Goal: Transaction & Acquisition: Obtain resource

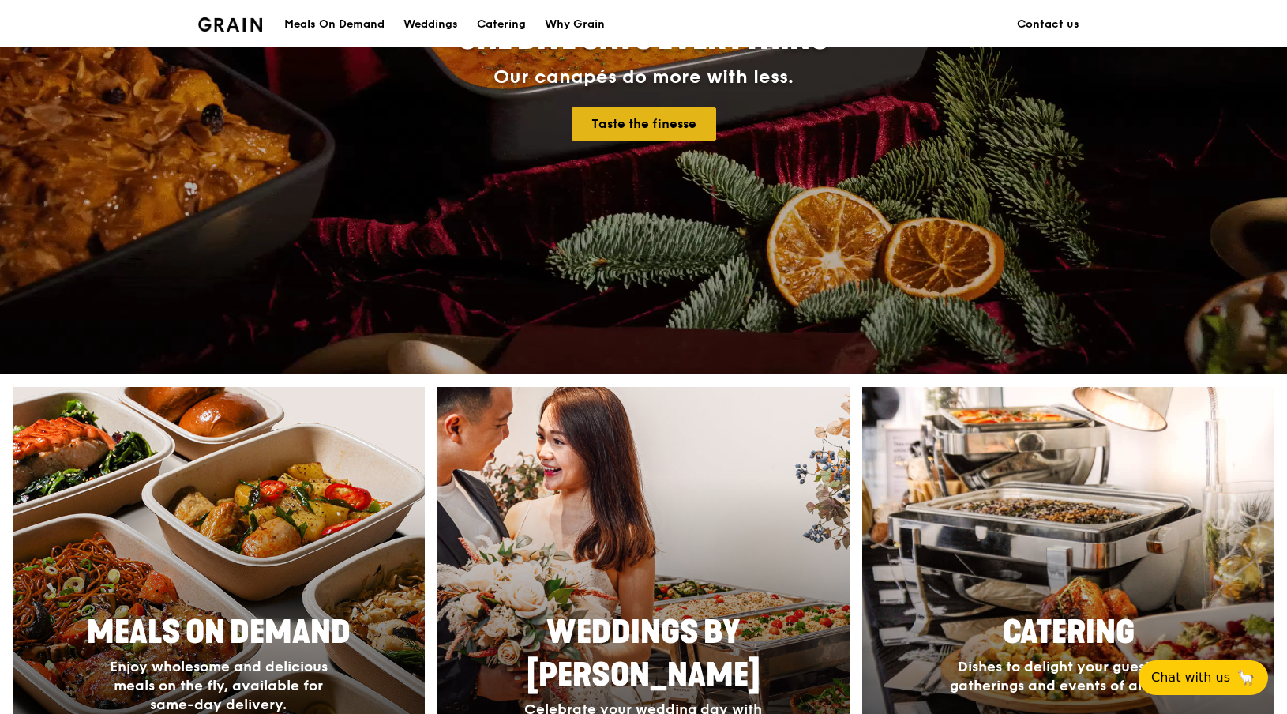
scroll to position [496, 0]
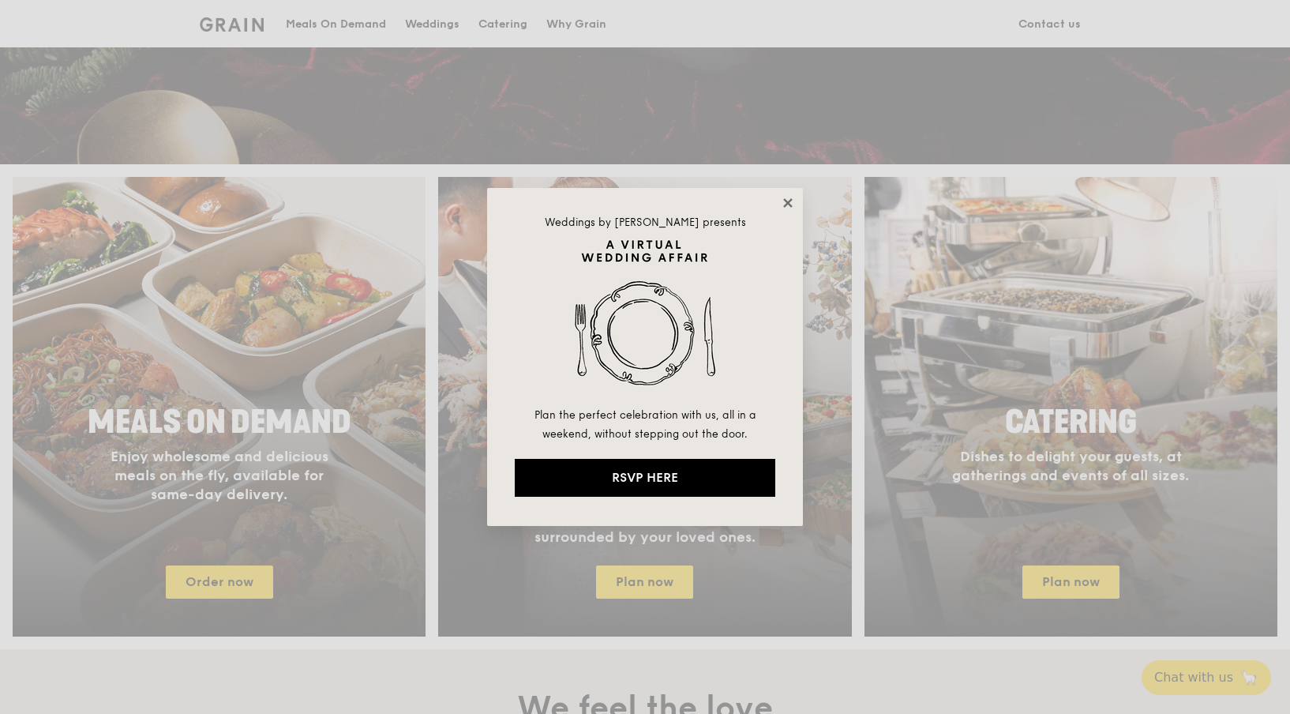
click at [788, 200] on icon at bounding box center [788, 203] width 14 height 14
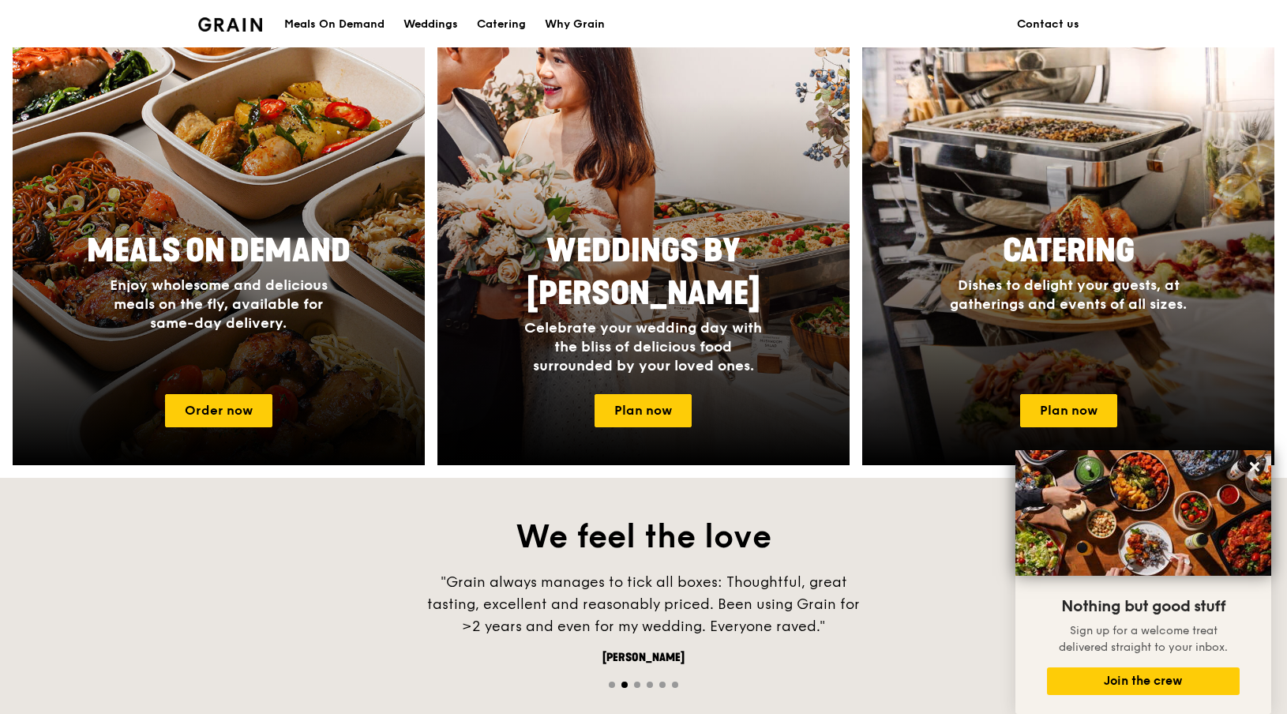
scroll to position [648, 0]
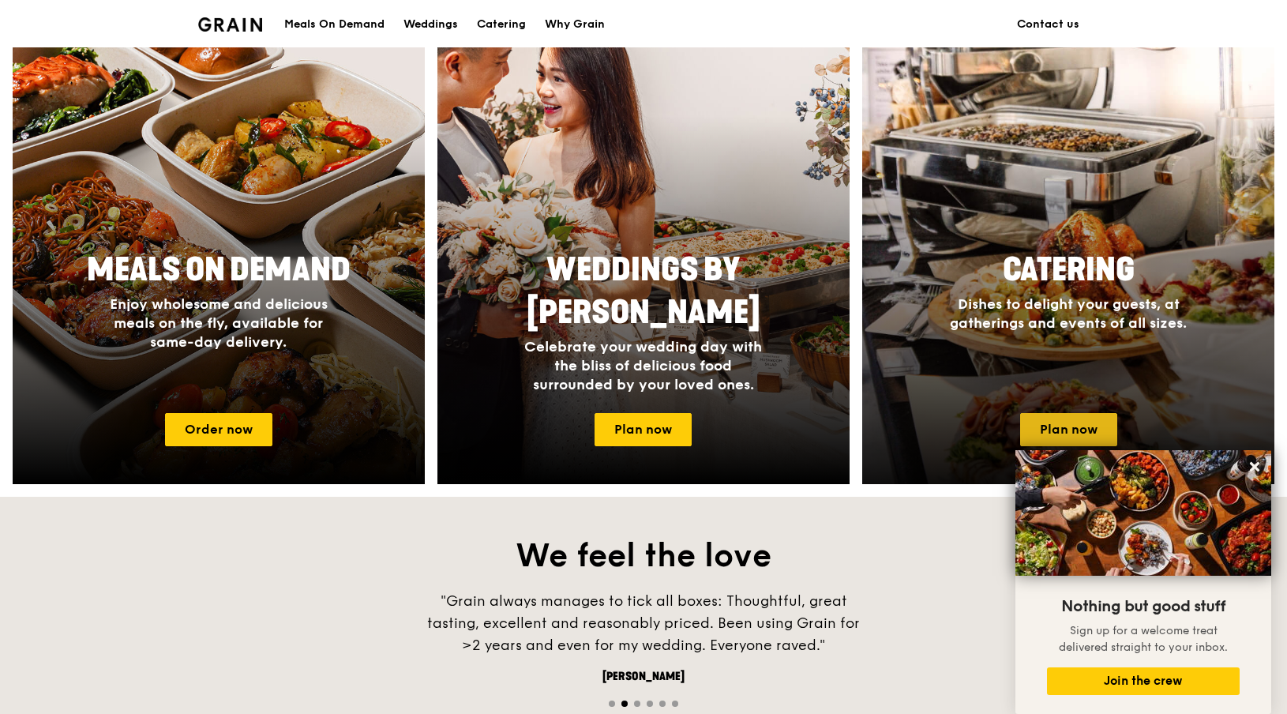
click at [1075, 422] on link "Plan now" at bounding box center [1068, 429] width 97 height 33
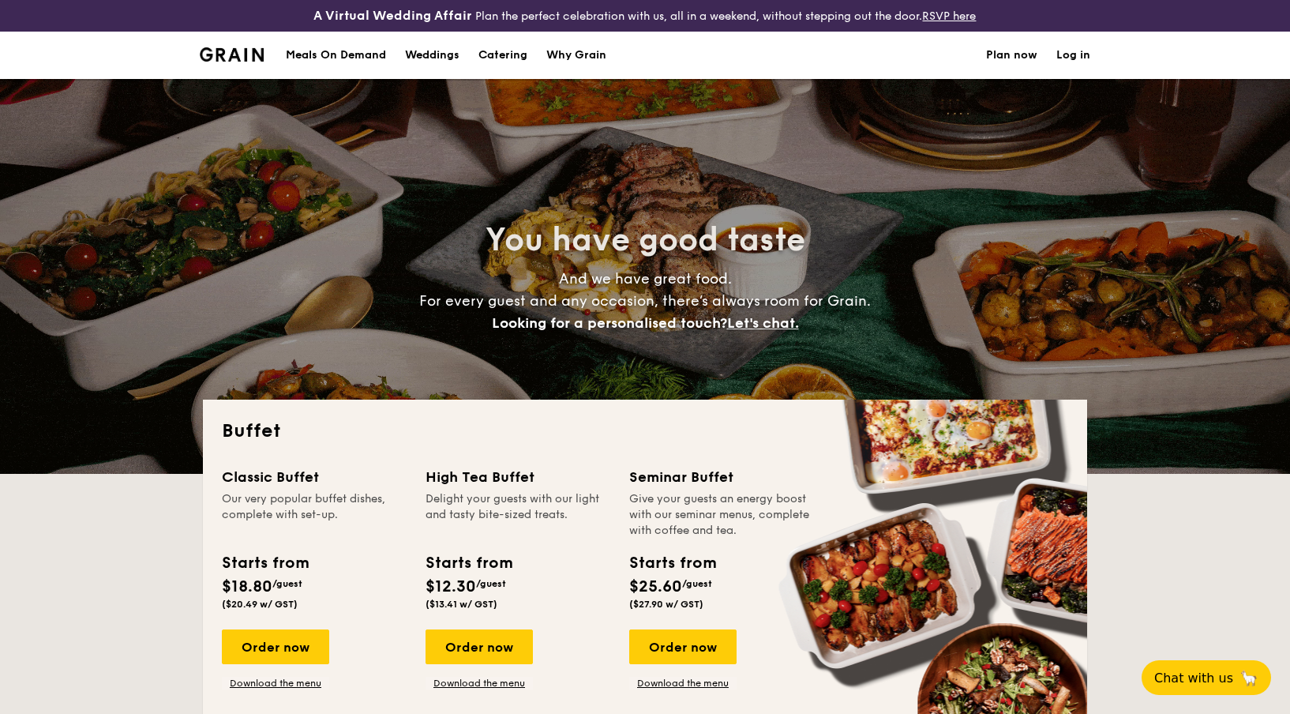
select select
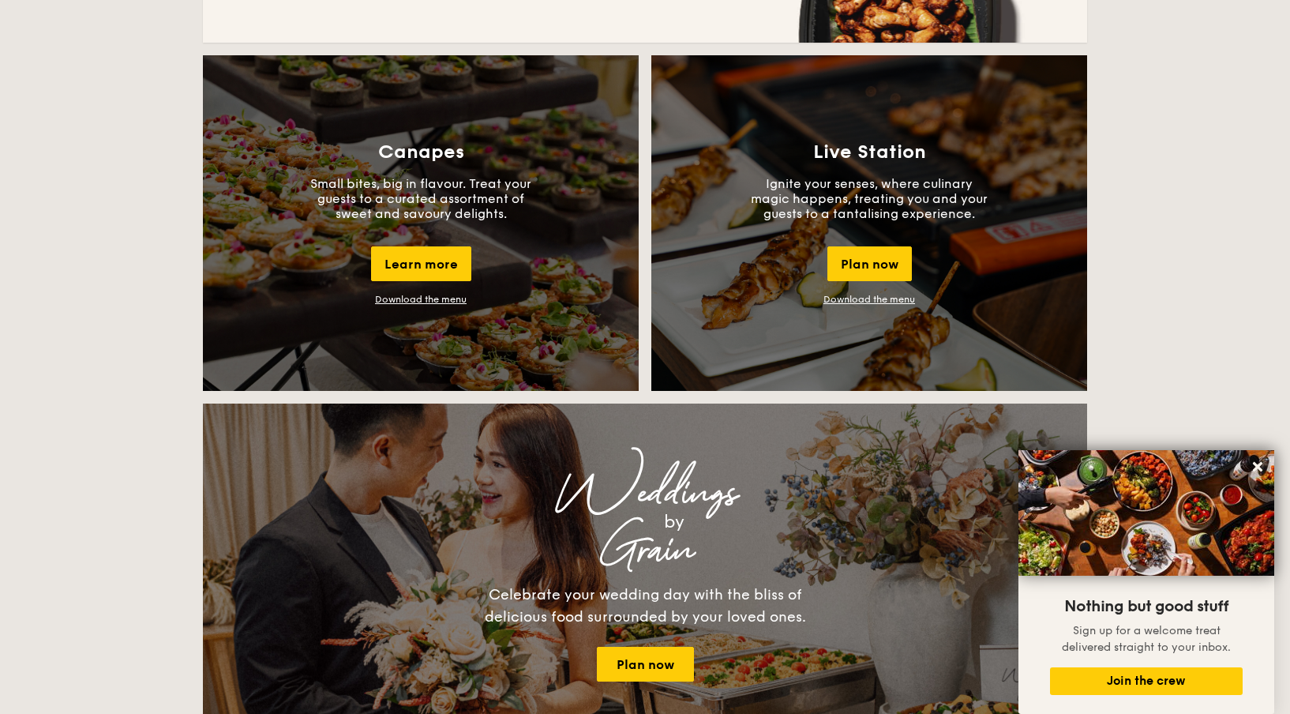
scroll to position [1387, 0]
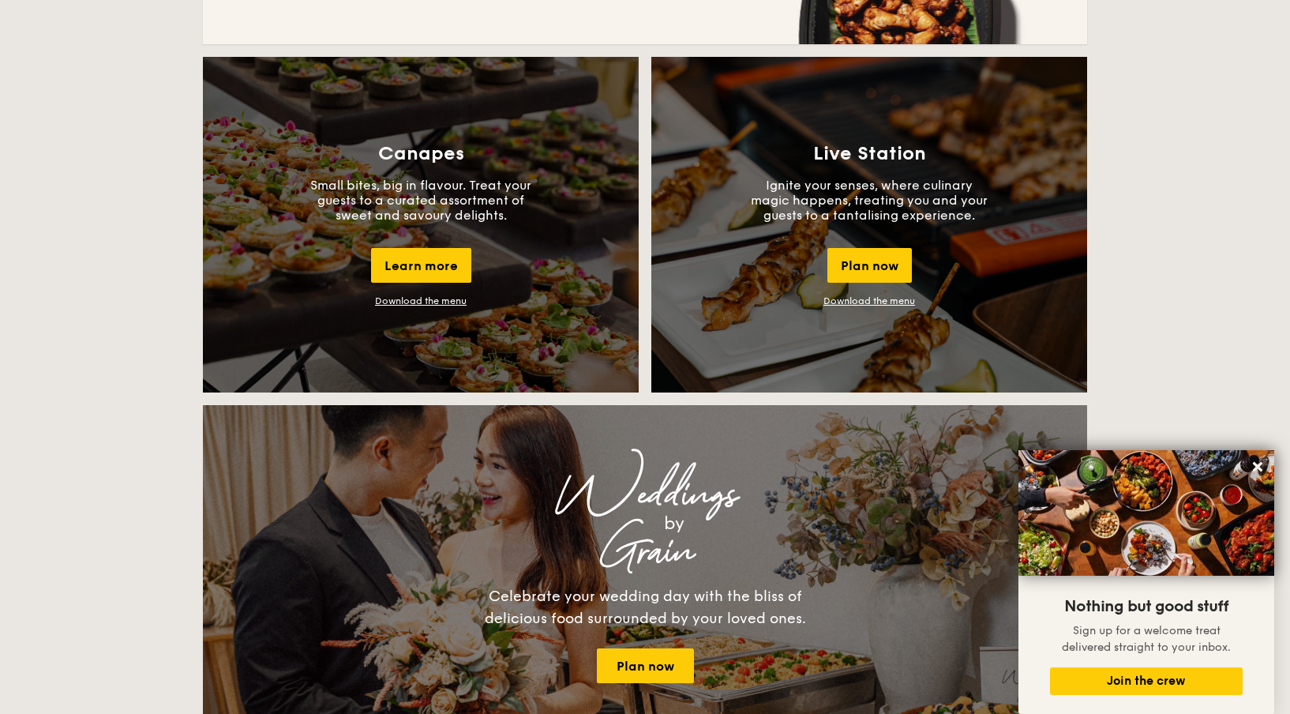
click at [876, 305] on link "Download the menu" at bounding box center [870, 300] width 92 height 11
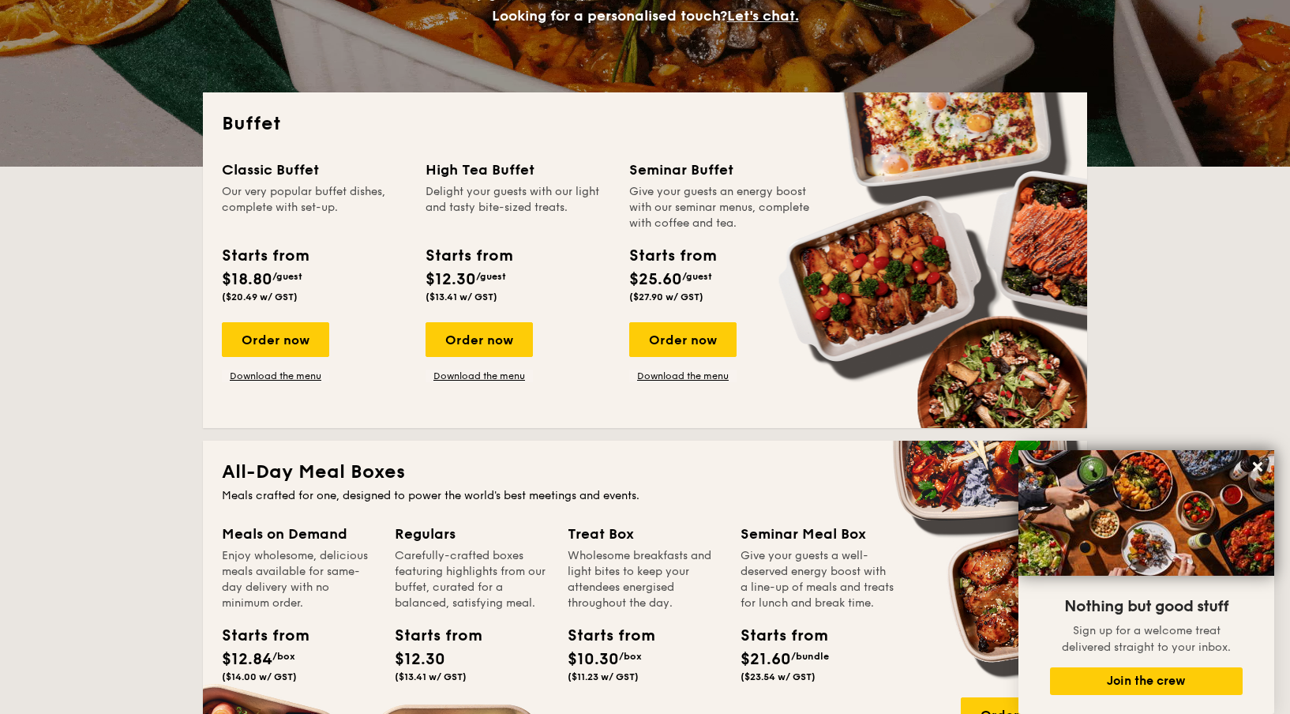
scroll to position [287, 0]
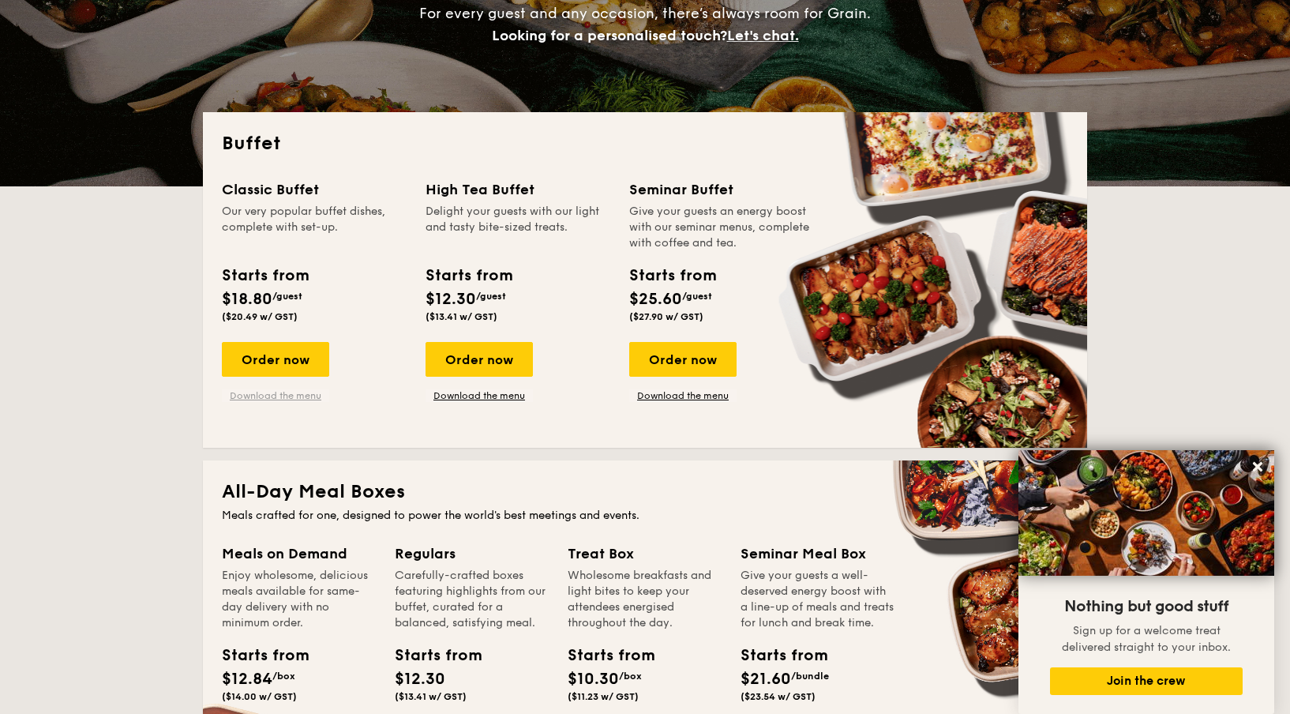
click at [290, 390] on link "Download the menu" at bounding box center [275, 395] width 107 height 13
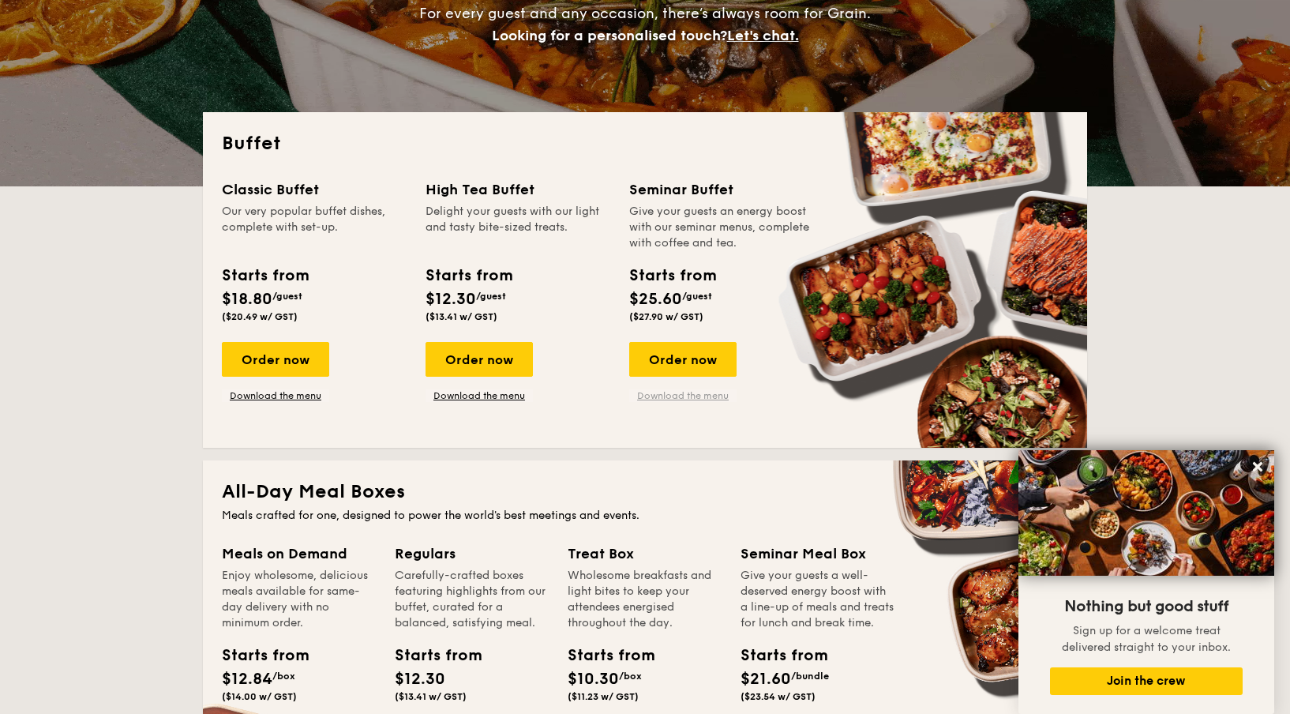
click at [689, 400] on link "Download the menu" at bounding box center [682, 395] width 107 height 13
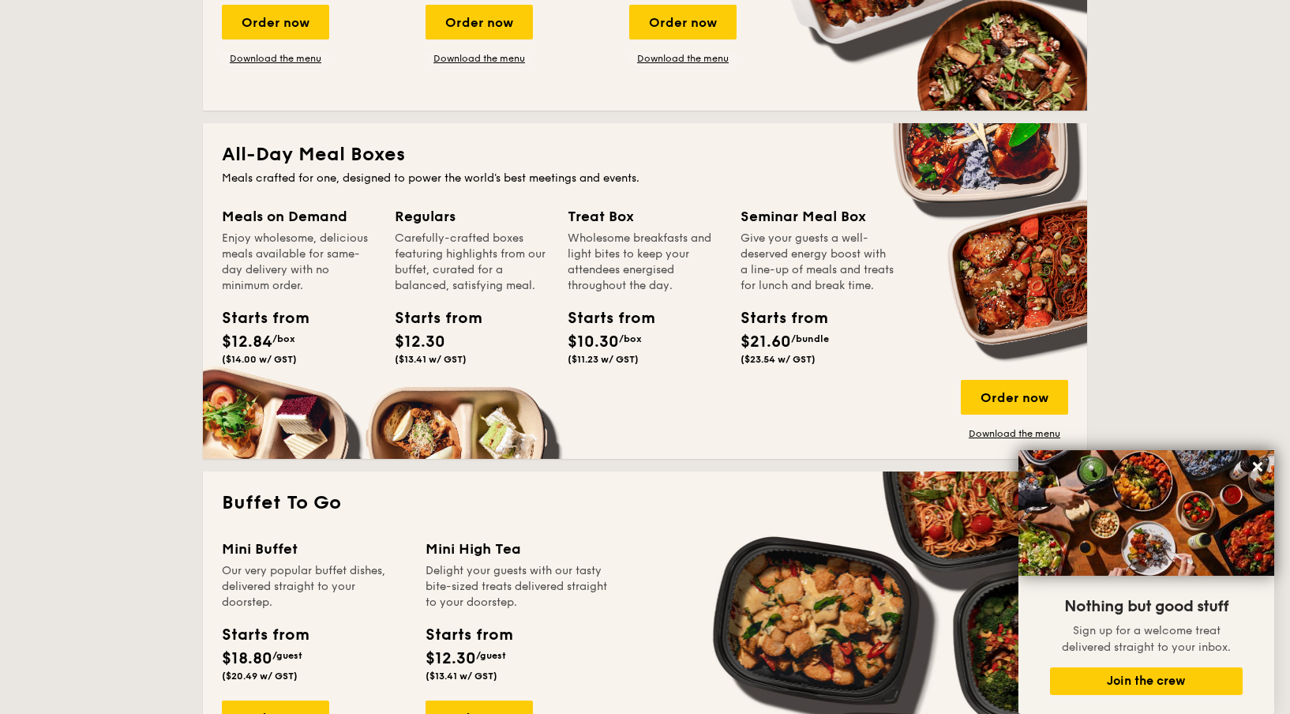
scroll to position [623, 0]
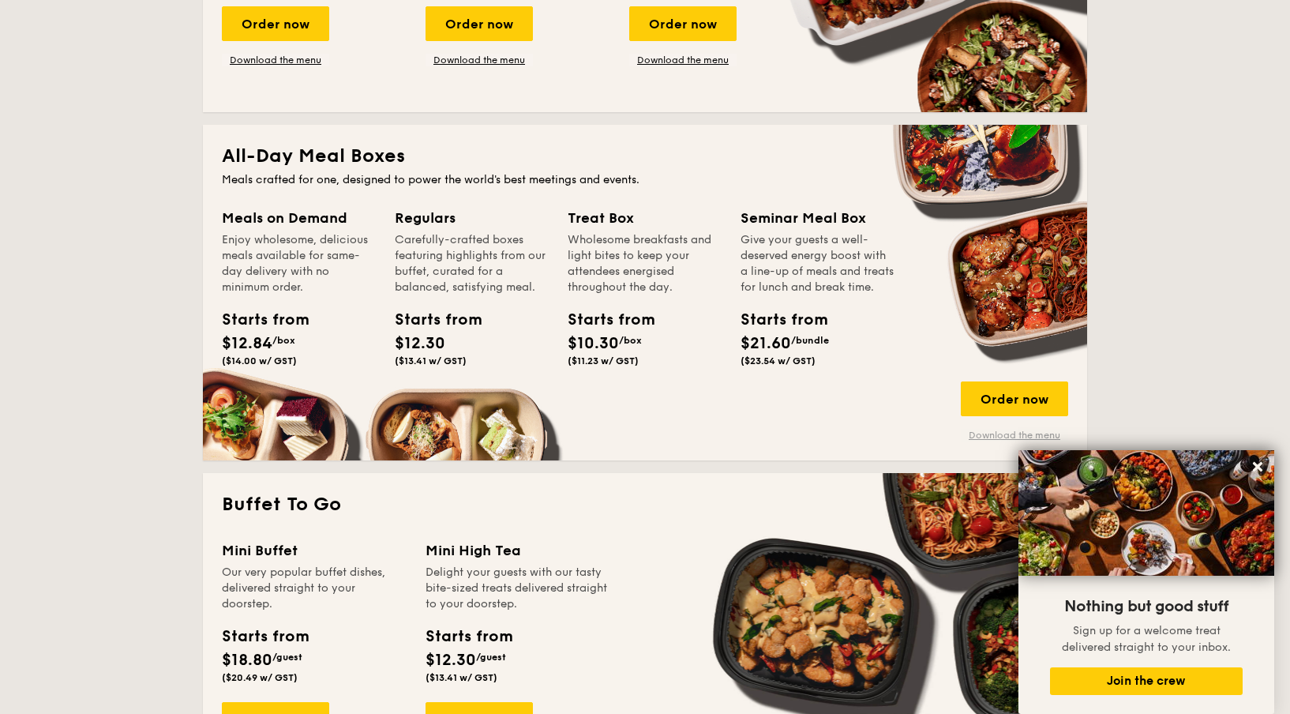
click at [982, 430] on link "Download the menu" at bounding box center [1014, 435] width 107 height 13
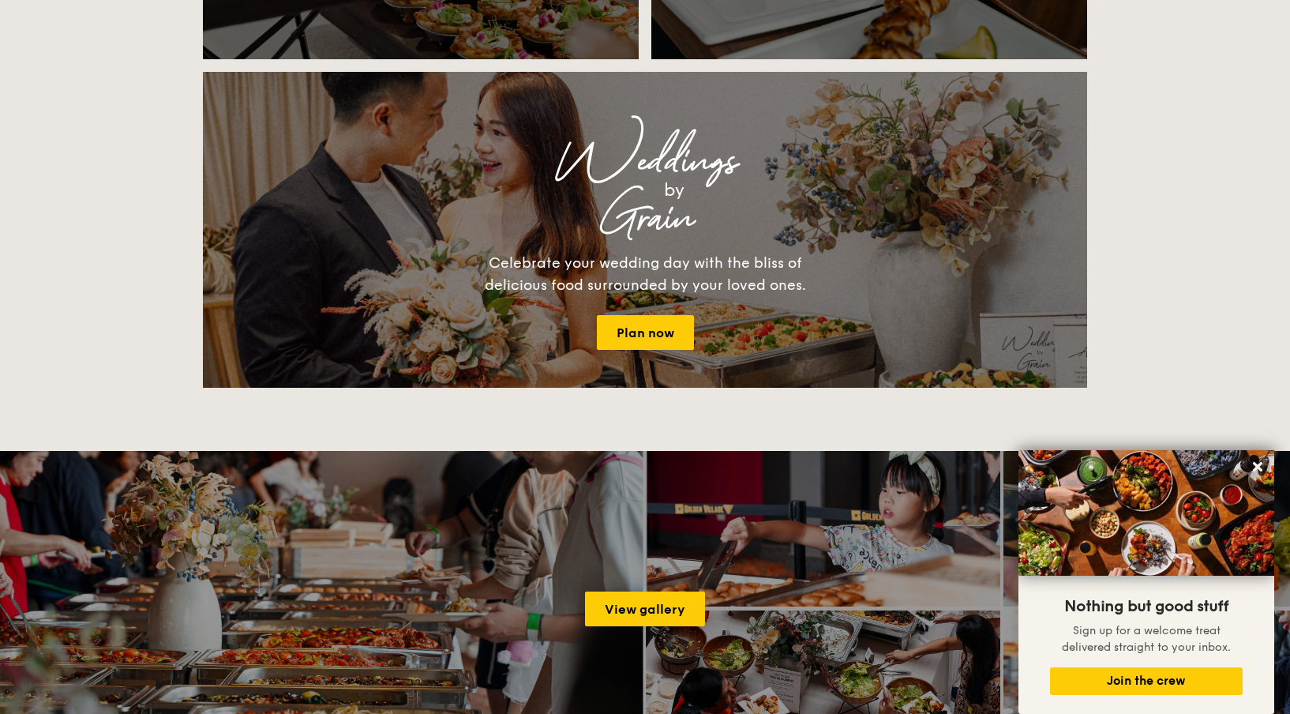
scroll to position [1722, 0]
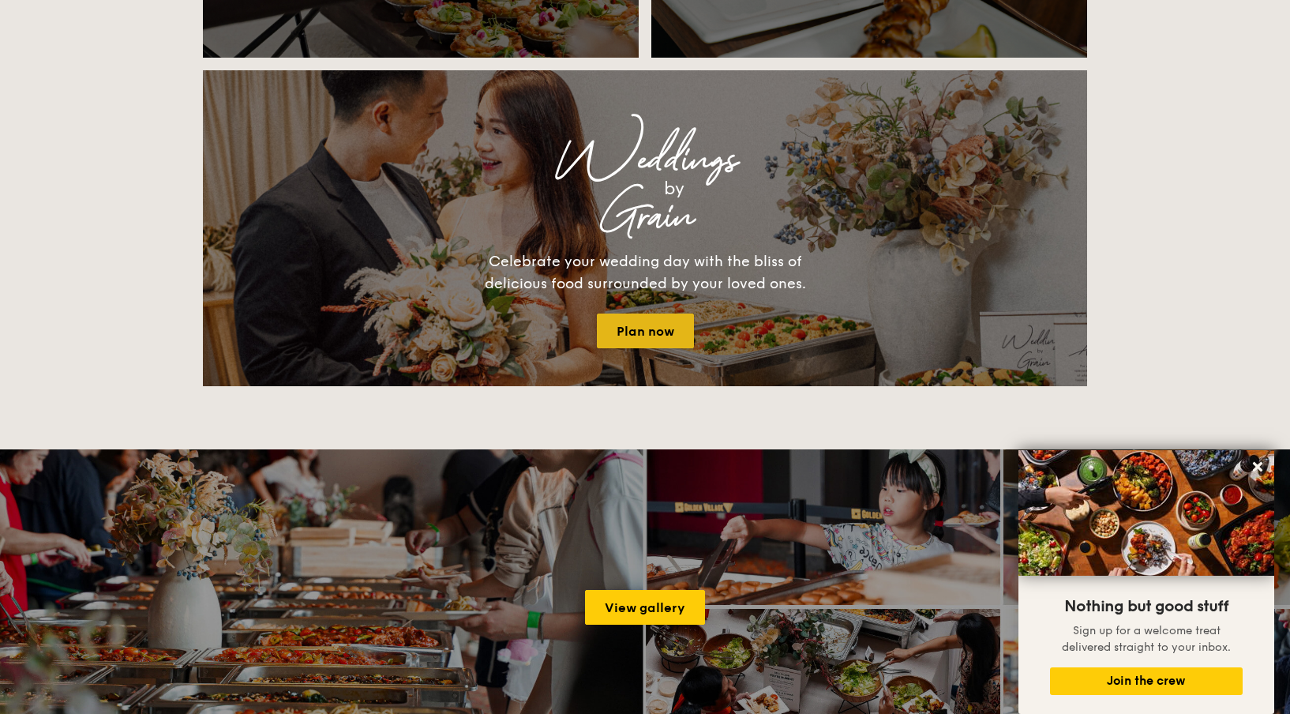
click at [629, 326] on link "Plan now" at bounding box center [645, 330] width 97 height 35
